Goal: Task Accomplishment & Management: Use online tool/utility

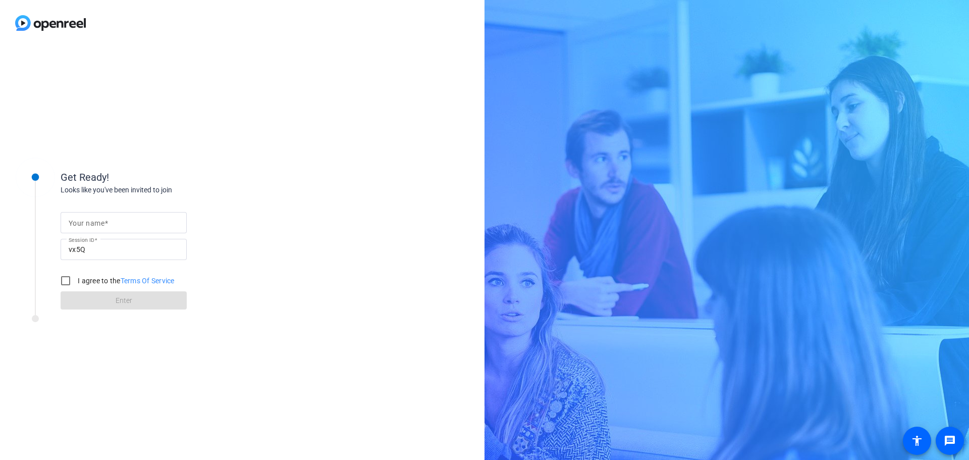
click at [107, 223] on span at bounding box center [106, 223] width 4 height 8
click at [107, 223] on input "Your name" at bounding box center [124, 223] width 110 height 12
type input "[PERSON_NAME]"
click at [70, 276] on input "I agree to the Terms Of Service" at bounding box center [66, 281] width 20 height 20
checkbox input "true"
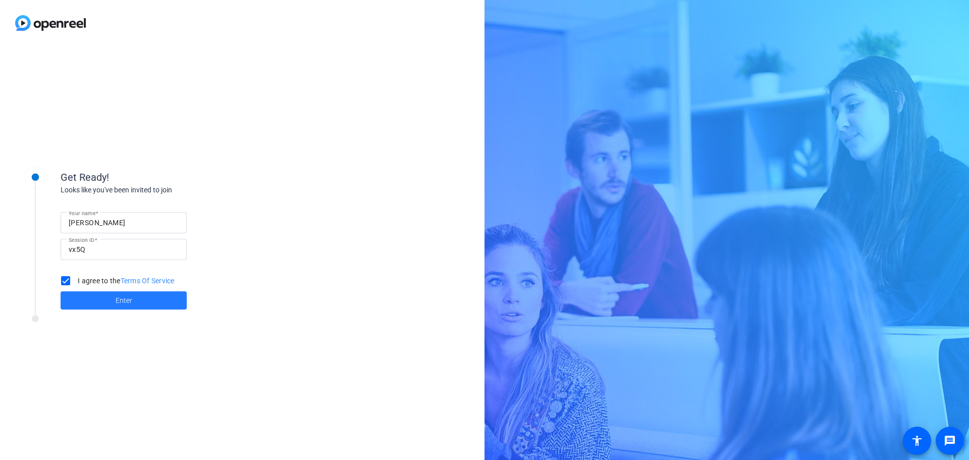
click at [85, 302] on span at bounding box center [124, 300] width 126 height 24
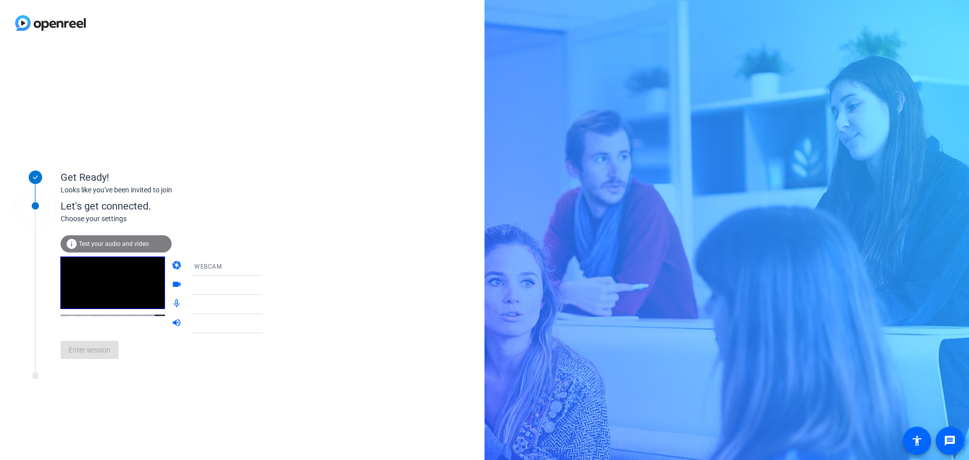
drag, startPoint x: 225, startPoint y: 153, endPoint x: 277, endPoint y: 144, distance: 53.4
click at [277, 144] on div "Get Ready! Looks like you've been invited to join Let's get connected. Choose y…" at bounding box center [242, 253] width 485 height 414
click at [267, 269] on icon at bounding box center [273, 266] width 12 height 12
click at [344, 280] on div at bounding box center [484, 230] width 969 height 460
click at [239, 289] on div "Surface Camera Front (045e:0c85)" at bounding box center [231, 285] width 75 height 13
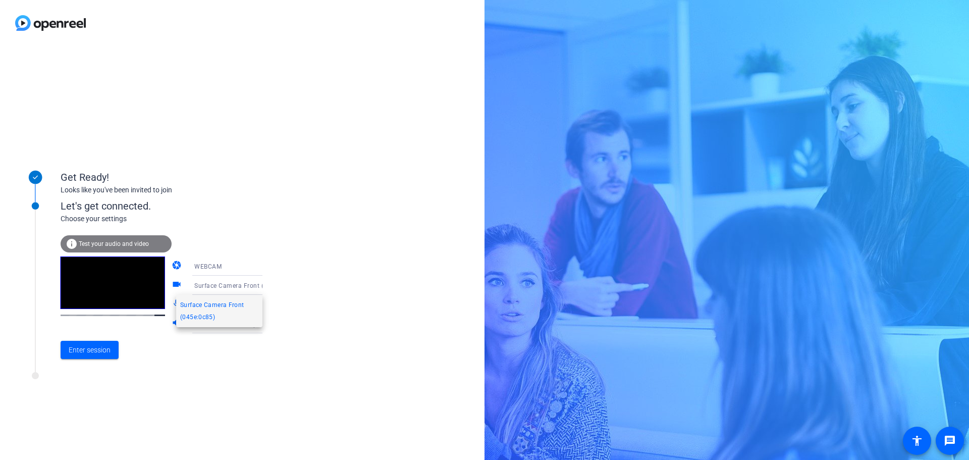
click at [337, 321] on div at bounding box center [484, 230] width 969 height 460
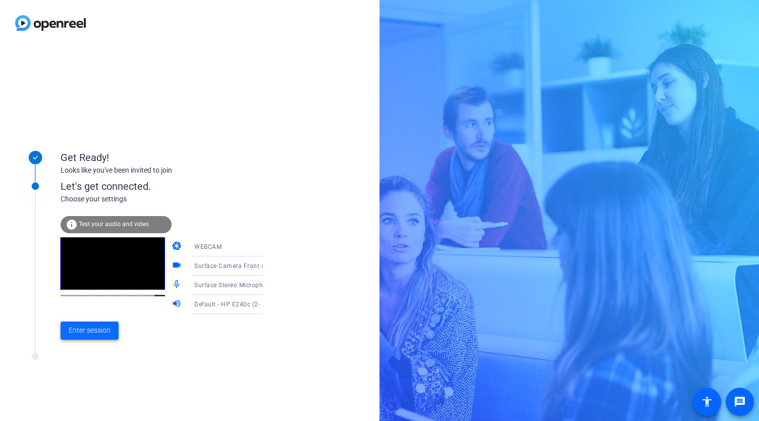
click at [89, 328] on span "Enter session" at bounding box center [90, 330] width 42 height 11
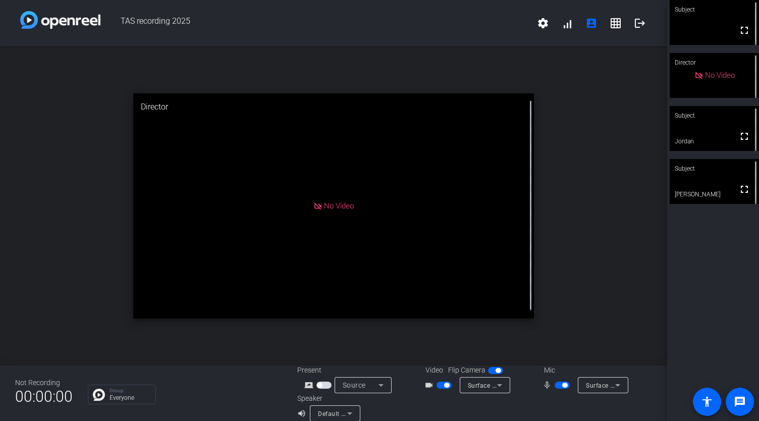
click at [558, 382] on span "button" at bounding box center [562, 385] width 15 height 7
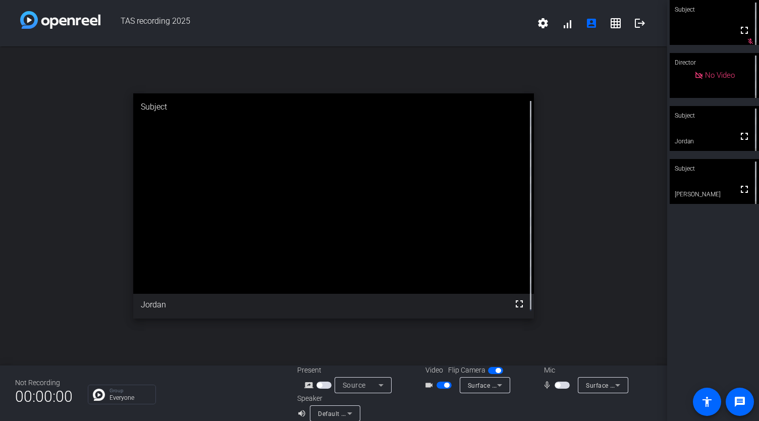
click at [559, 383] on span "button" at bounding box center [562, 385] width 15 height 7
click at [562, 386] on span "button" at bounding box center [564, 385] width 5 height 5
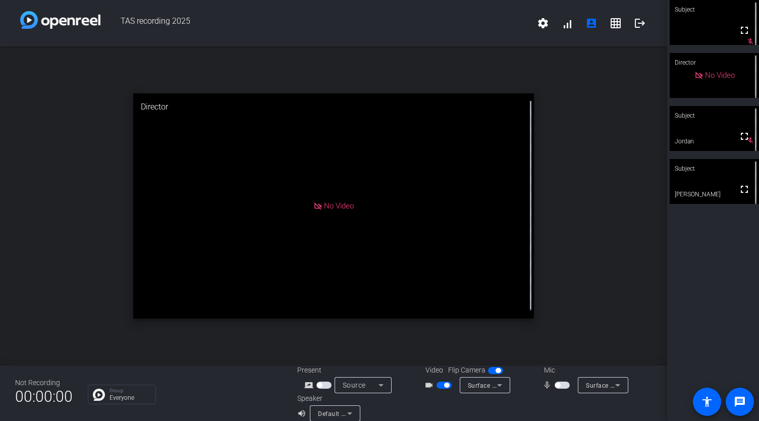
click at [558, 386] on span "button" at bounding box center [562, 385] width 15 height 7
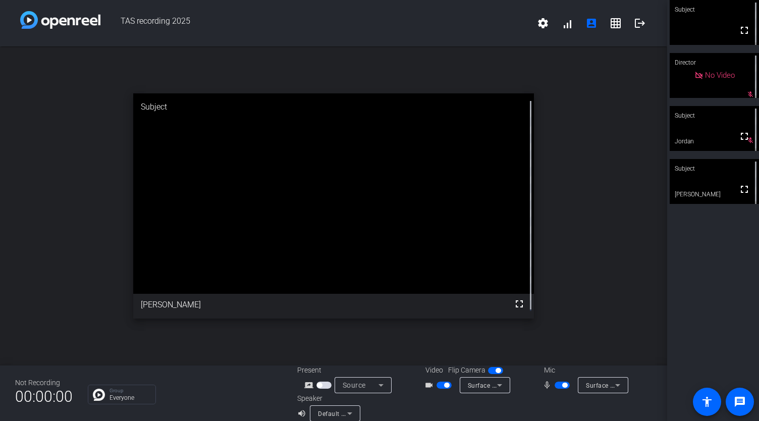
click at [555, 383] on span "button" at bounding box center [562, 385] width 15 height 7
click at [556, 383] on span "button" at bounding box center [557, 385] width 5 height 5
